Goal: Information Seeking & Learning: Learn about a topic

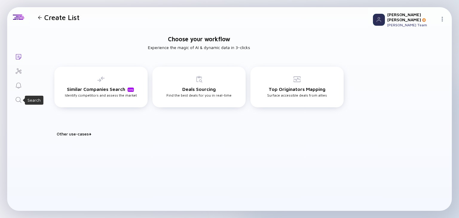
click at [18, 98] on icon "Search" at bounding box center [18, 99] width 7 height 7
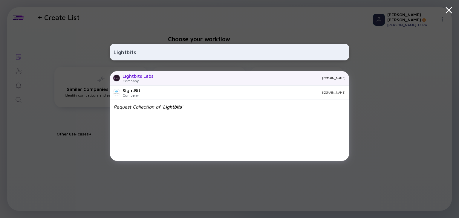
type input "Lightbits"
click at [139, 80] on div "Company" at bounding box center [138, 81] width 31 height 4
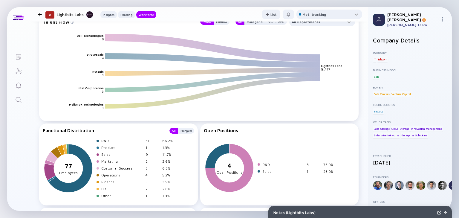
scroll to position [744, 0]
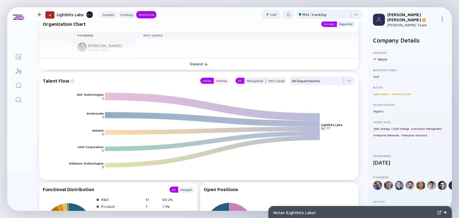
click at [223, 78] on div "Outflow" at bounding box center [222, 81] width 16 height 6
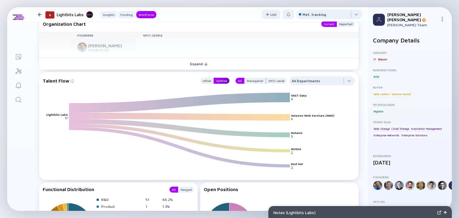
scroll to position [738, 0]
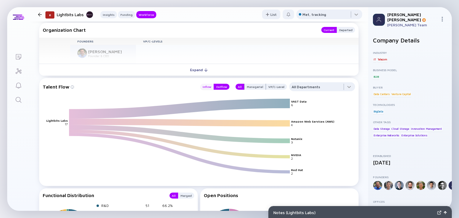
click at [208, 86] on div "Inflow" at bounding box center [206, 87] width 13 height 6
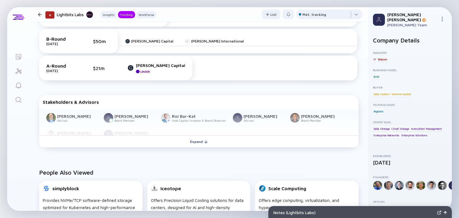
scroll to position [320, 0]
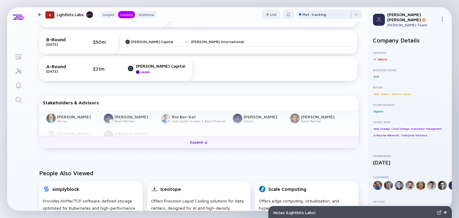
click at [196, 142] on div "Expand" at bounding box center [198, 141] width 25 height 9
